Goal: Use online tool/utility: Utilize a website feature to perform a specific function

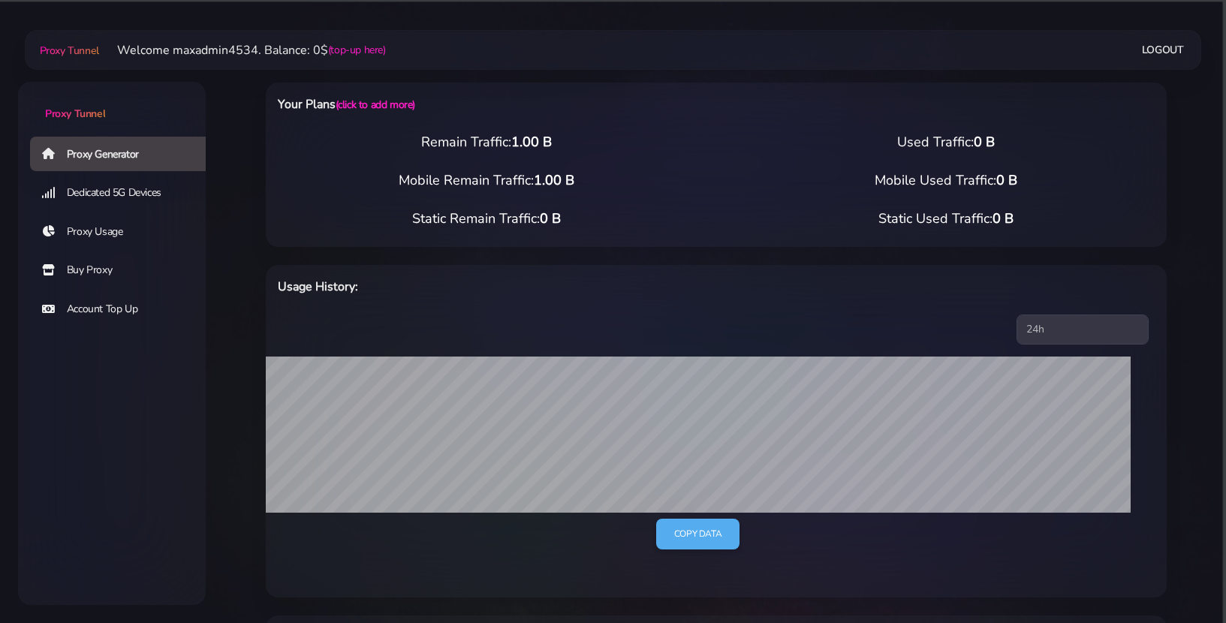
select select "44"
select select "US"
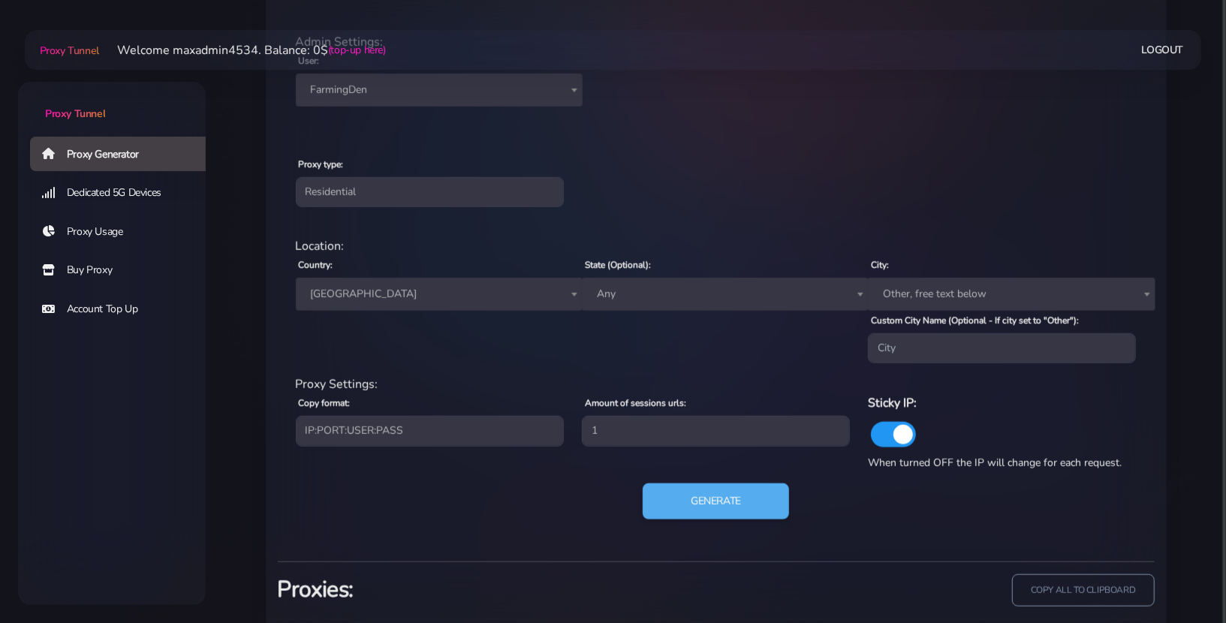
scroll to position [707, 0]
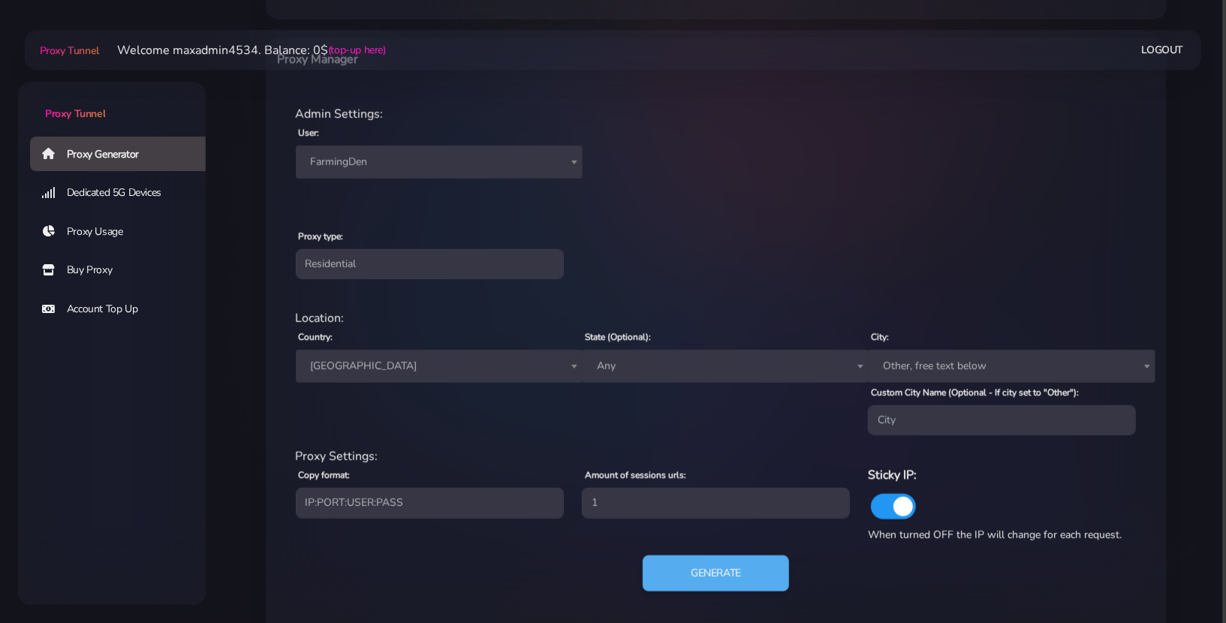
click at [450, 152] on span "FarmingDen" at bounding box center [439, 162] width 269 height 21
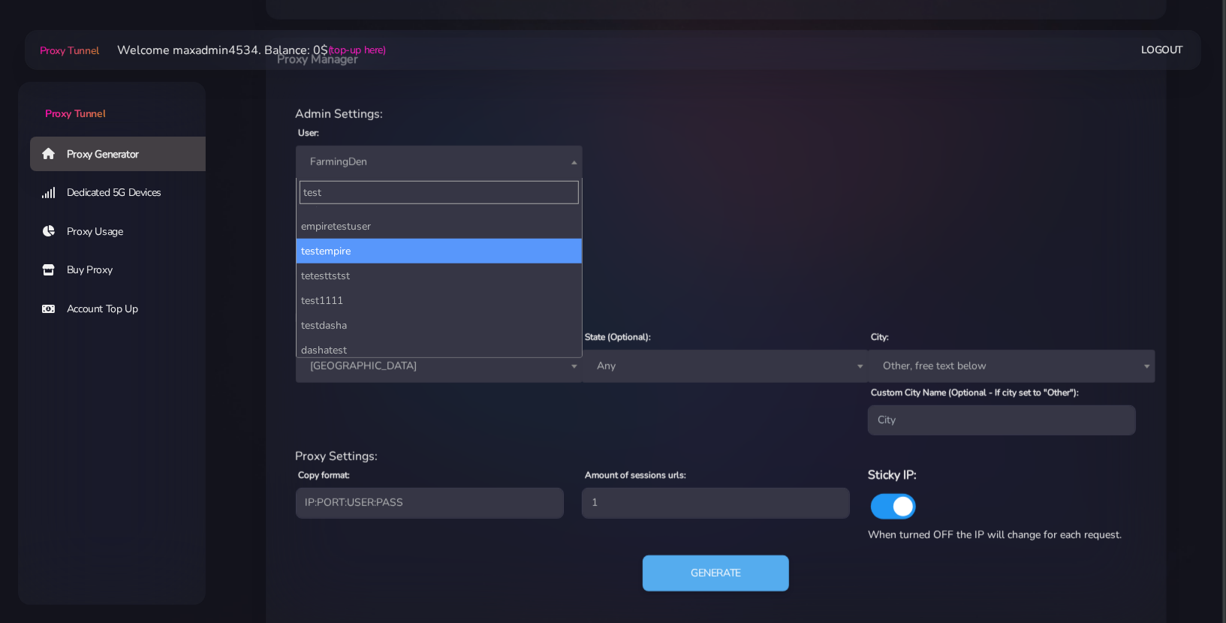
scroll to position [221, 0]
type input "test"
select select "212"
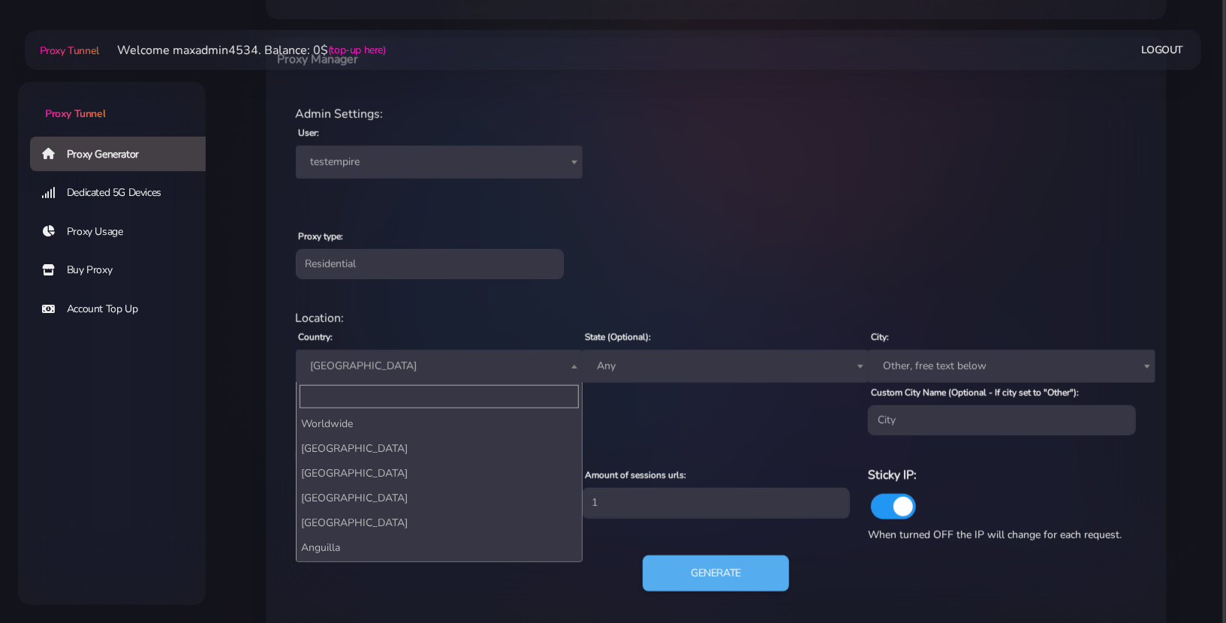
click at [403, 356] on span "[GEOGRAPHIC_DATA]" at bounding box center [439, 366] width 269 height 21
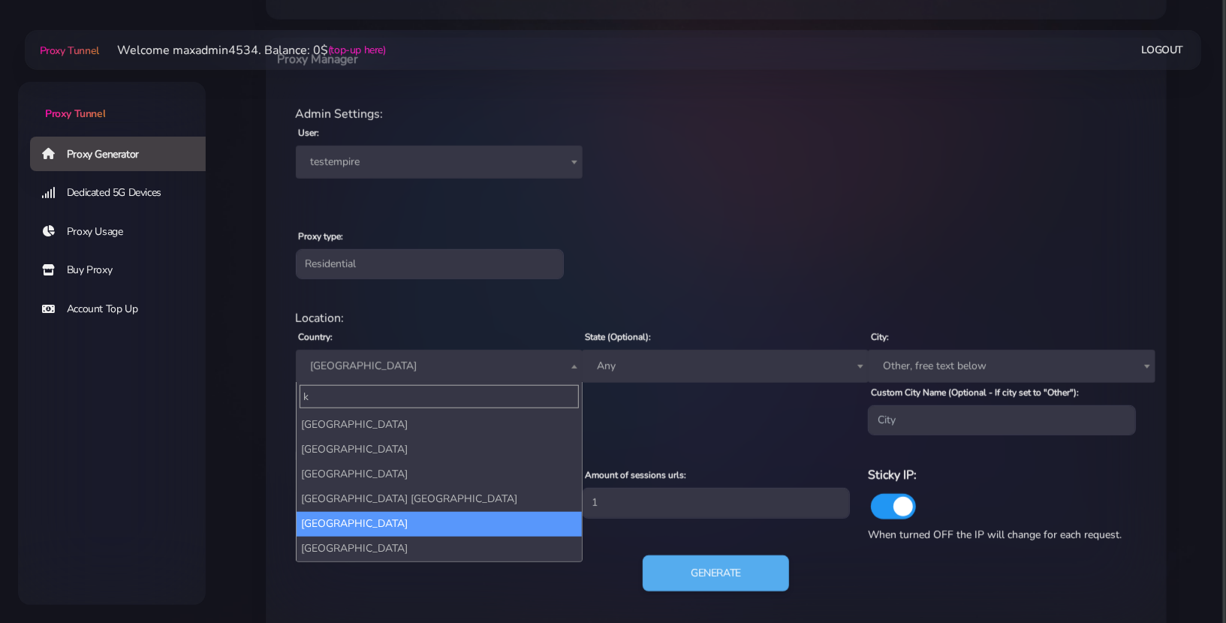
scroll to position [0, 0]
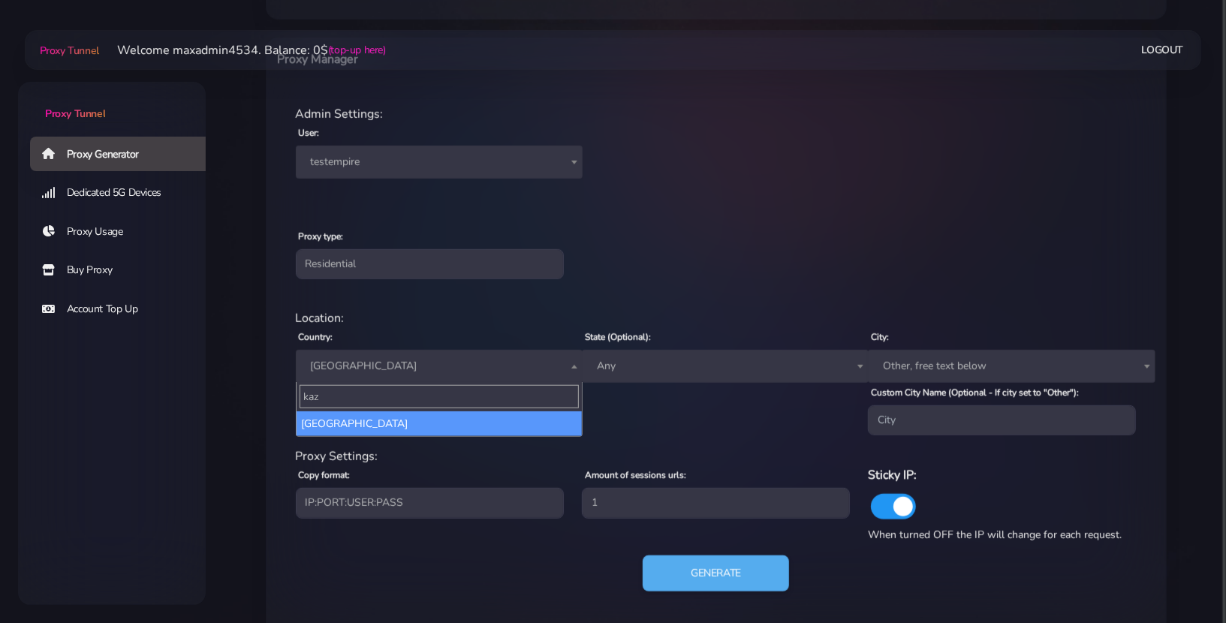
type input "kaz"
select select "KZ"
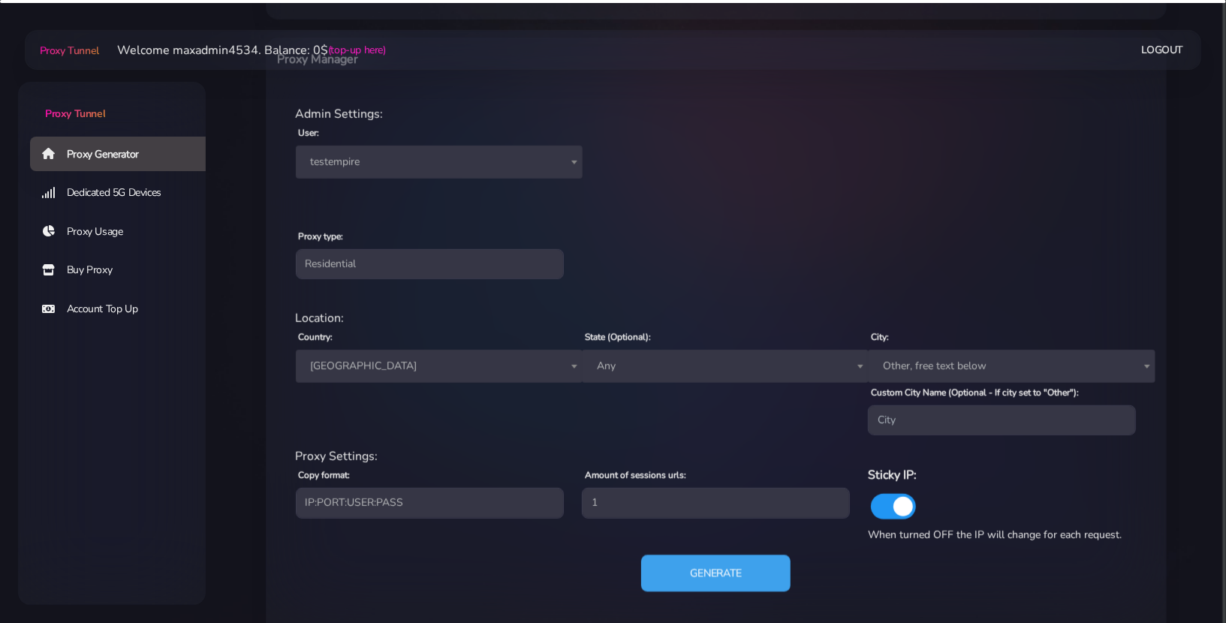
click at [693, 571] on button "Generate" at bounding box center [715, 574] width 149 height 37
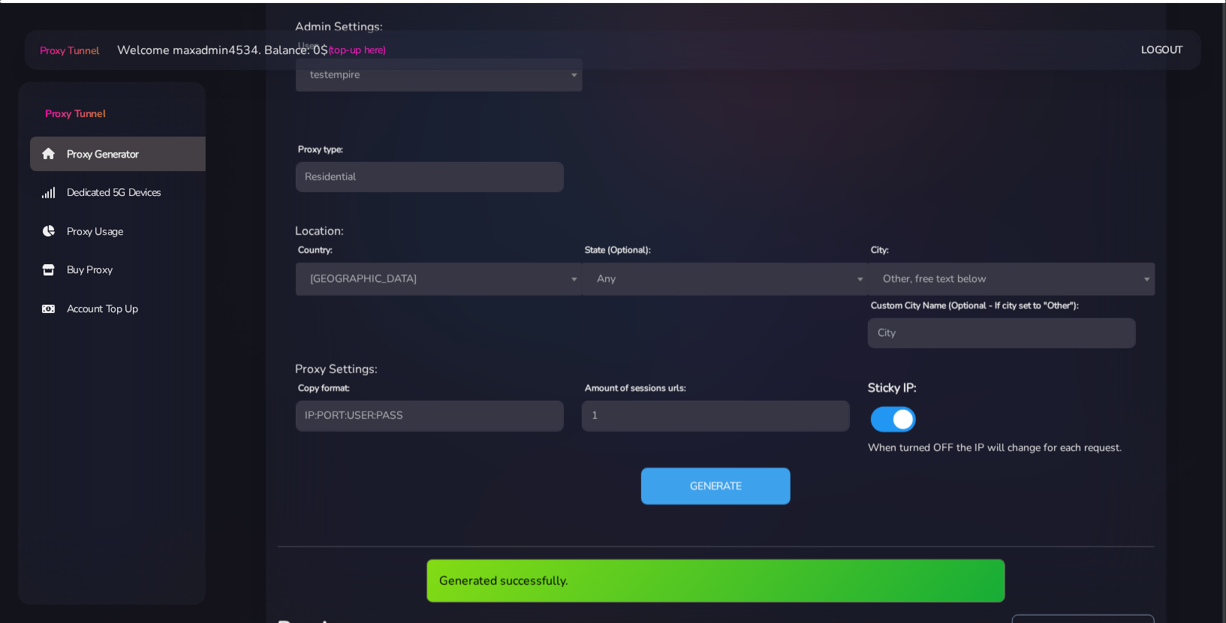
scroll to position [925, 0]
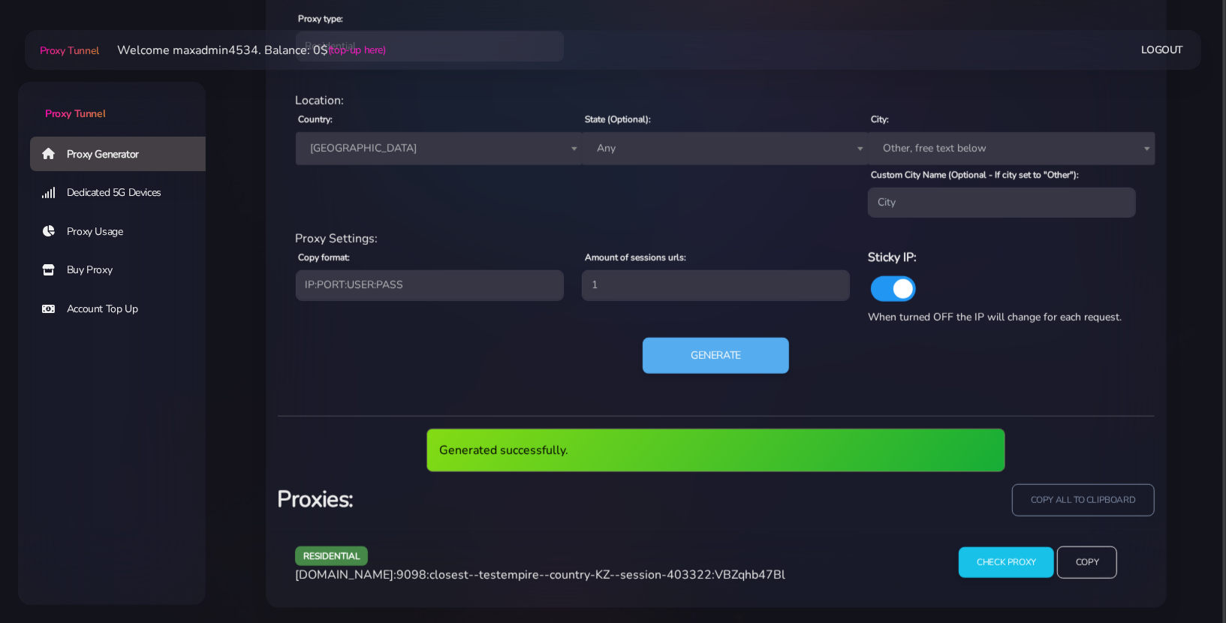
click at [692, 572] on span "[DOMAIN_NAME]:9098:closest--testempire--country-KZ--session-403322:VBZqhb47Bl" at bounding box center [540, 575] width 490 height 17
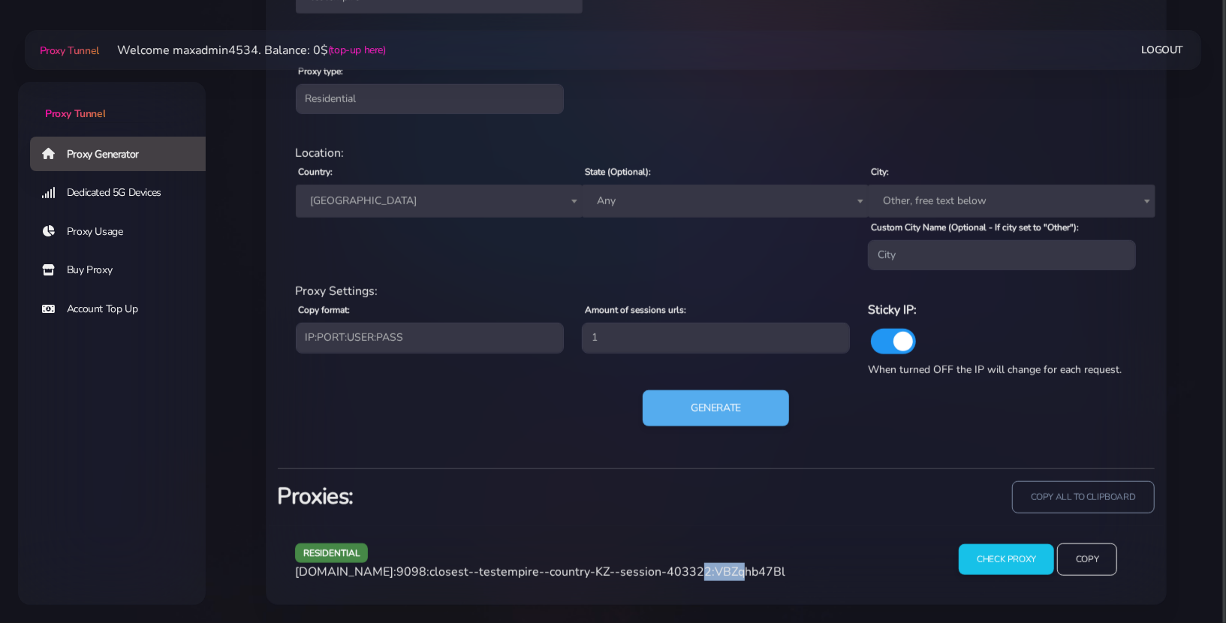
click at [692, 572] on span "[DOMAIN_NAME]:9098:closest--testempire--country-KZ--session-403322:VBZqhb47Bl" at bounding box center [540, 572] width 490 height 17
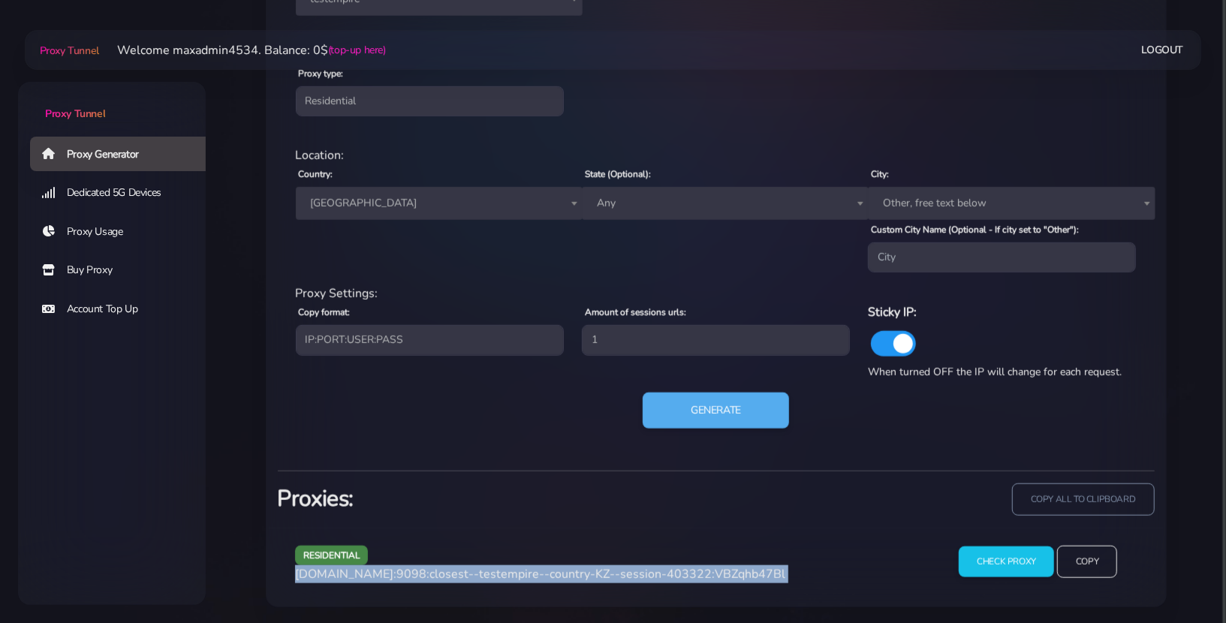
click at [692, 572] on span "[DOMAIN_NAME]:9098:closest--testempire--country-KZ--session-403322:VBZqhb47Bl" at bounding box center [540, 574] width 490 height 17
copy div "[DOMAIN_NAME]:9098:closest--testempire--country-KZ--session-403322:VBZqhb47Bl"
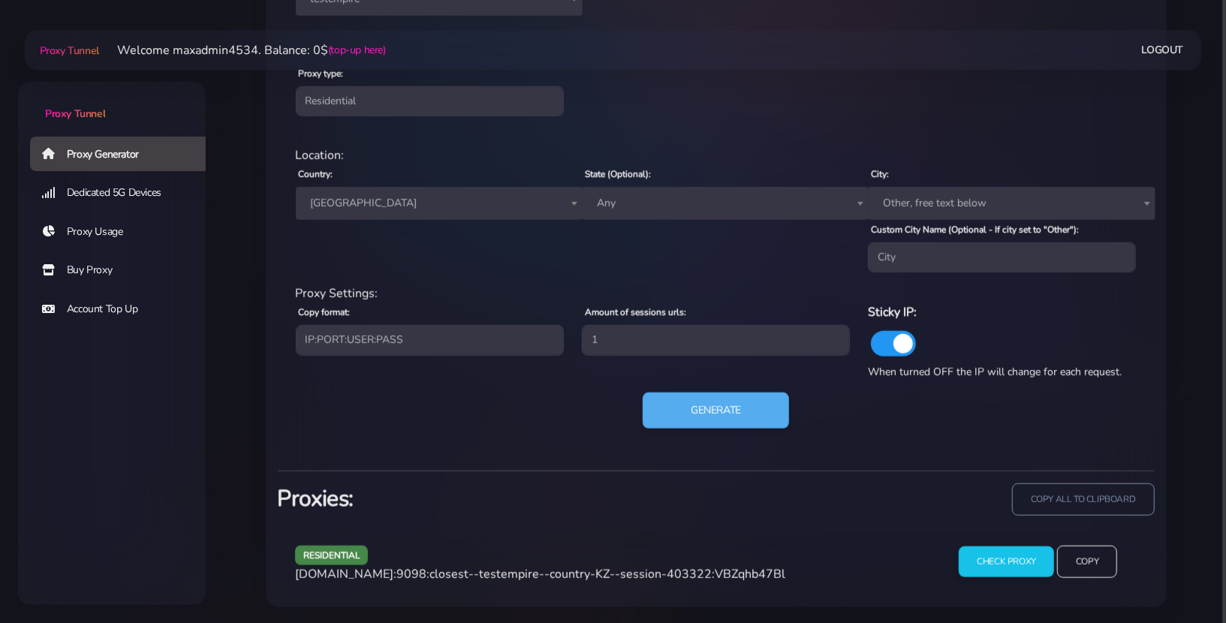
click at [877, 472] on div "Generated successfully. Proxies: copy all to clipboard residential [DOMAIN_NAME…" at bounding box center [716, 539] width 877 height 137
